Goal: Information Seeking & Learning: Learn about a topic

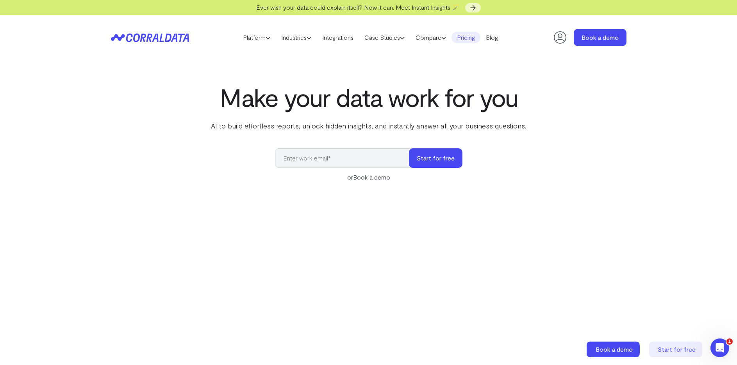
click at [469, 37] on link "Pricing" at bounding box center [465, 38] width 29 height 12
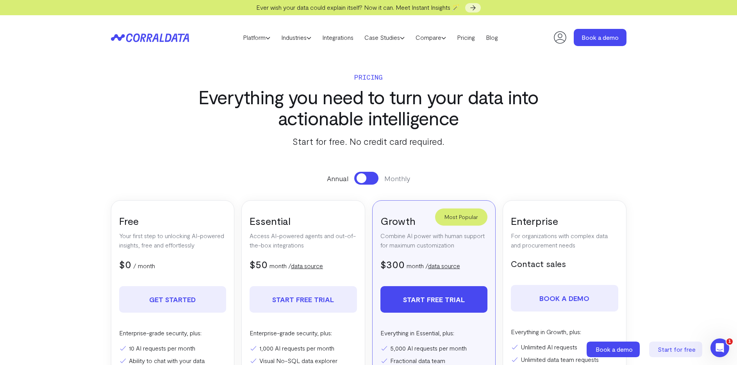
click at [561, 39] on icon at bounding box center [560, 38] width 16 height 16
